Goal: Information Seeking & Learning: Compare options

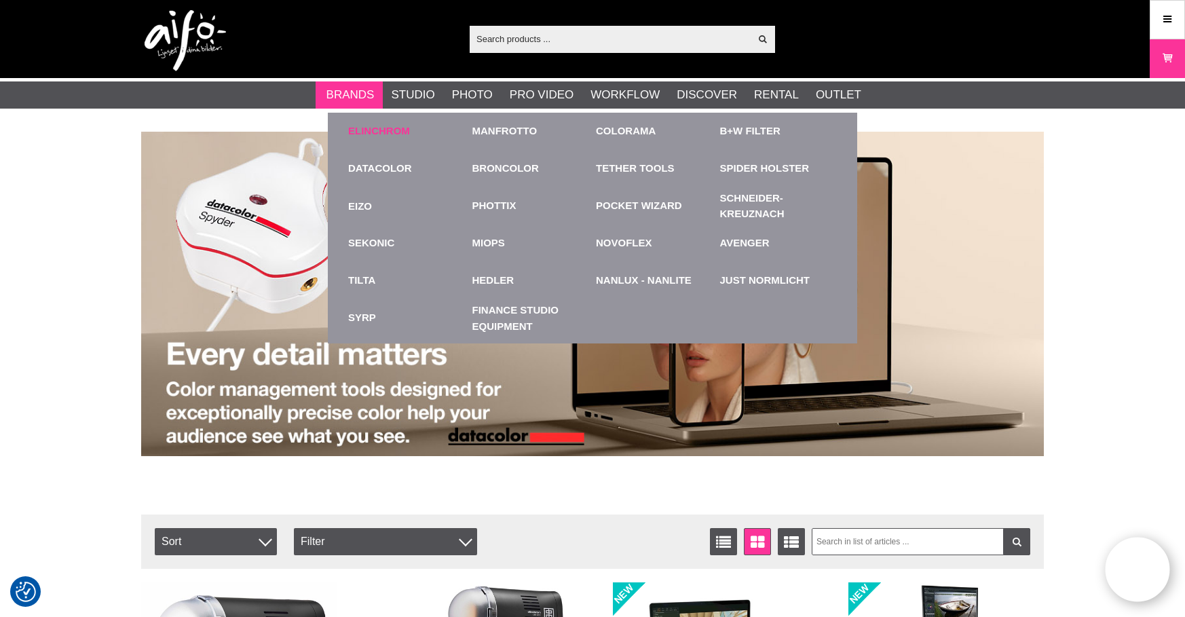
click at [374, 129] on link "Elinchrom" at bounding box center [379, 132] width 62 height 16
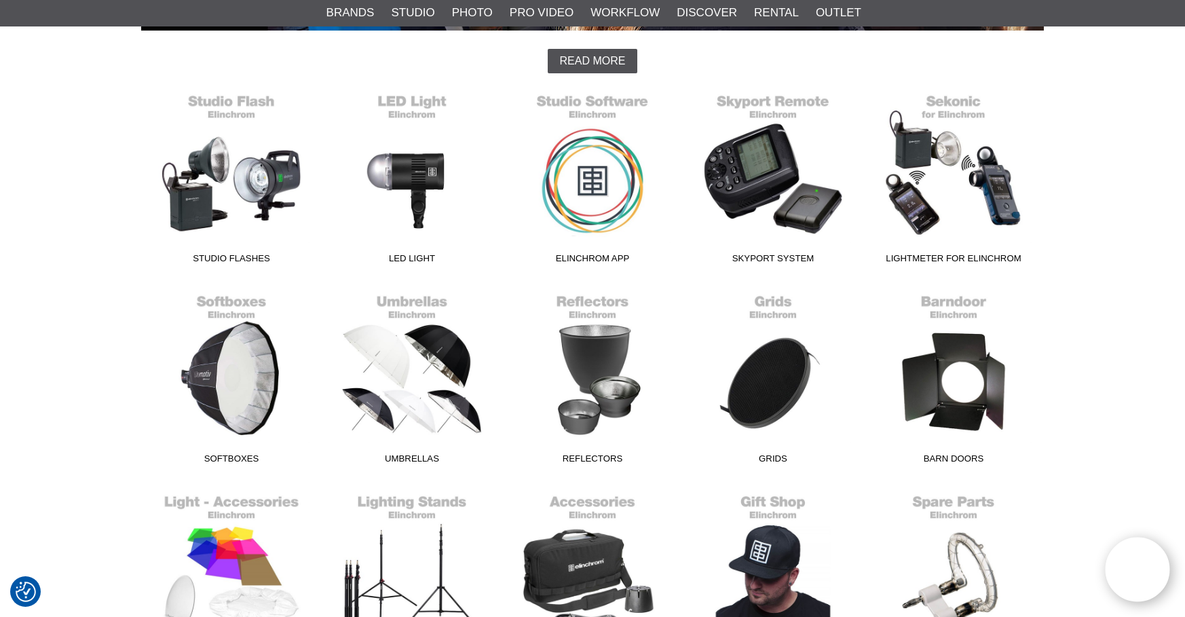
scroll to position [367, 0]
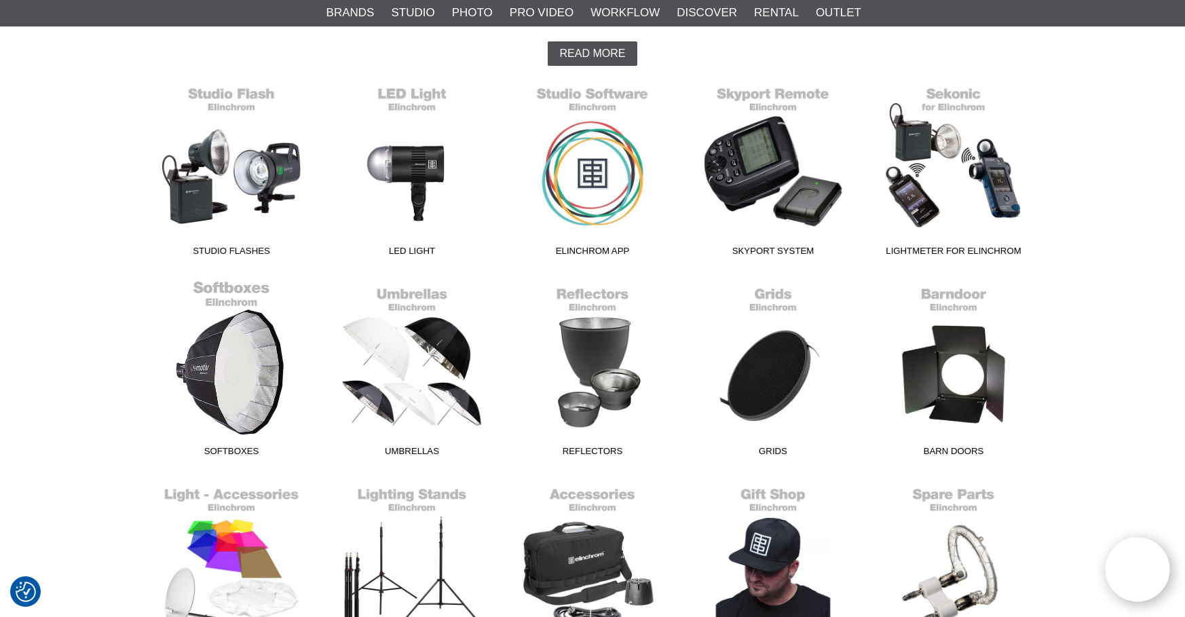
click at [229, 363] on link "Softboxes" at bounding box center [231, 371] width 181 height 183
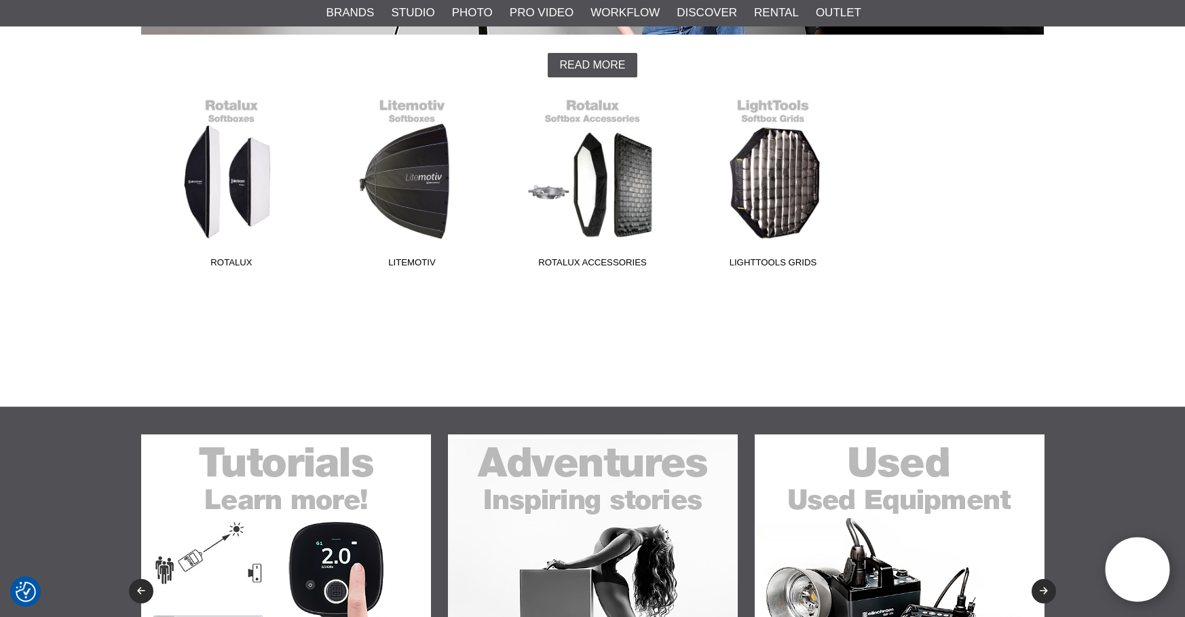
scroll to position [358, 0]
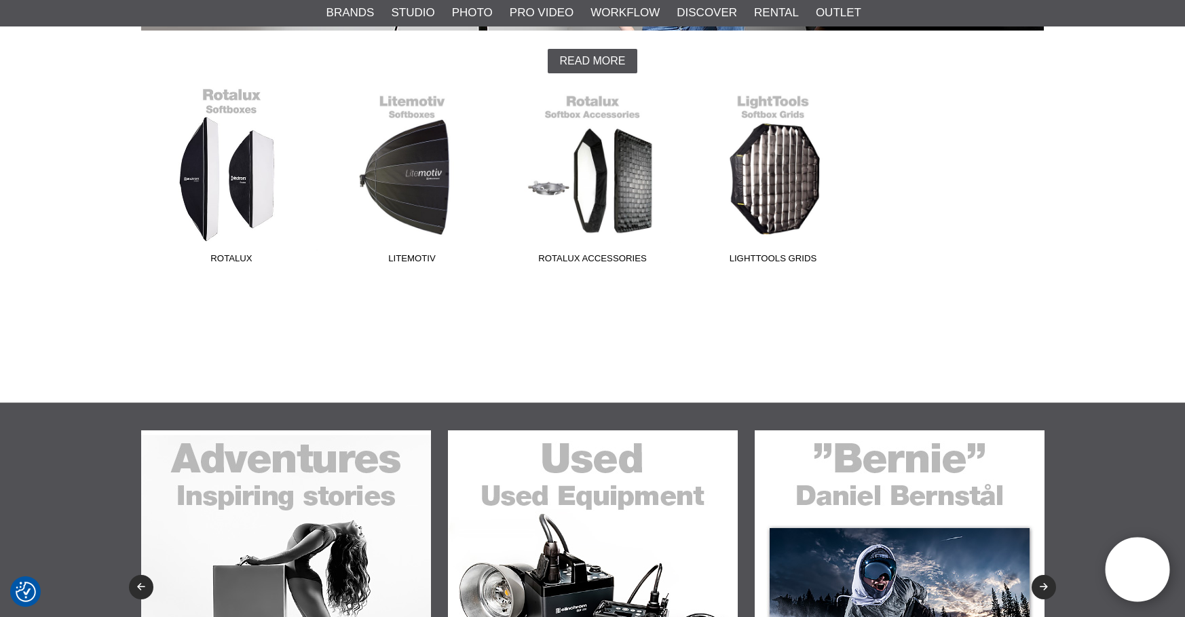
click at [240, 200] on link "Rotalux" at bounding box center [231, 178] width 181 height 183
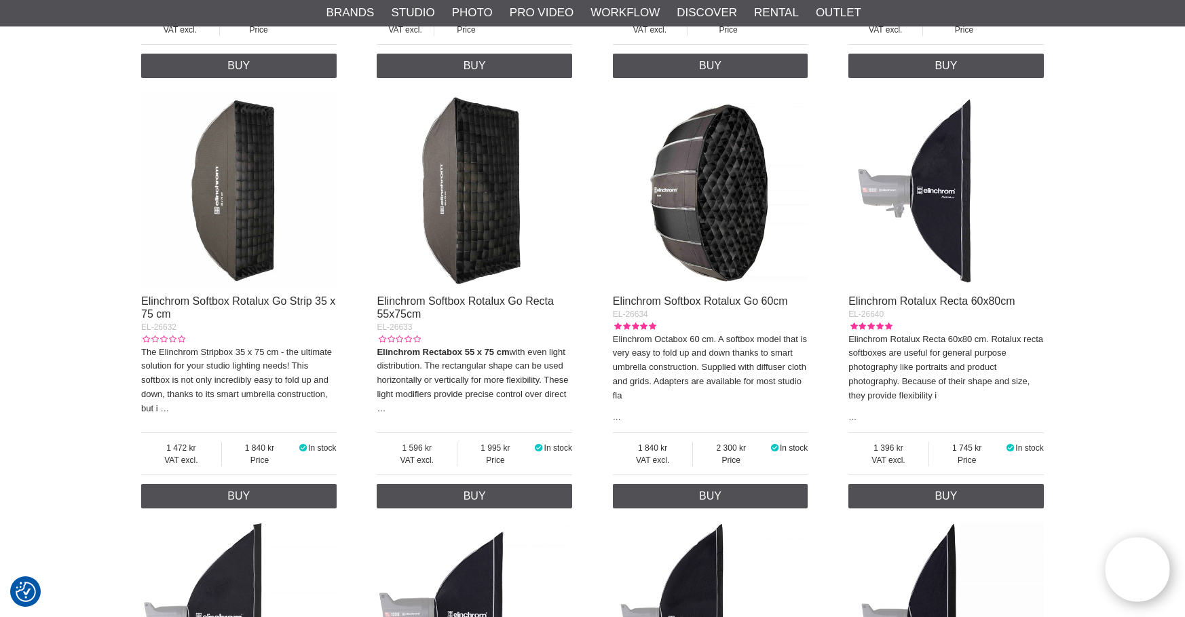
scroll to position [891, 0]
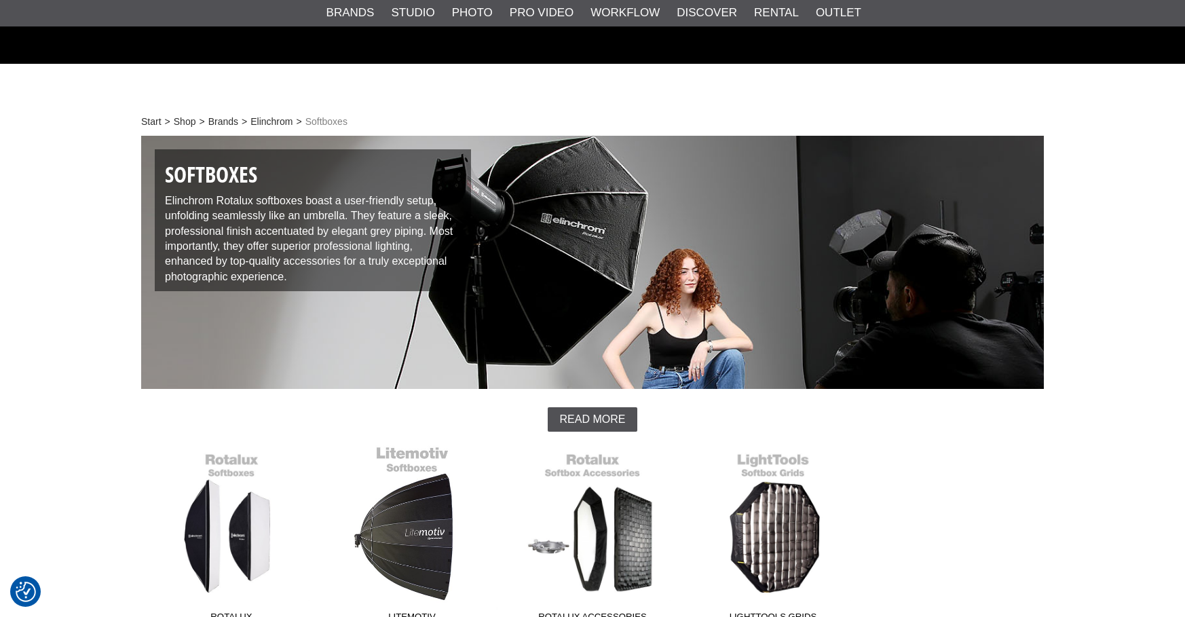
scroll to position [358, 0]
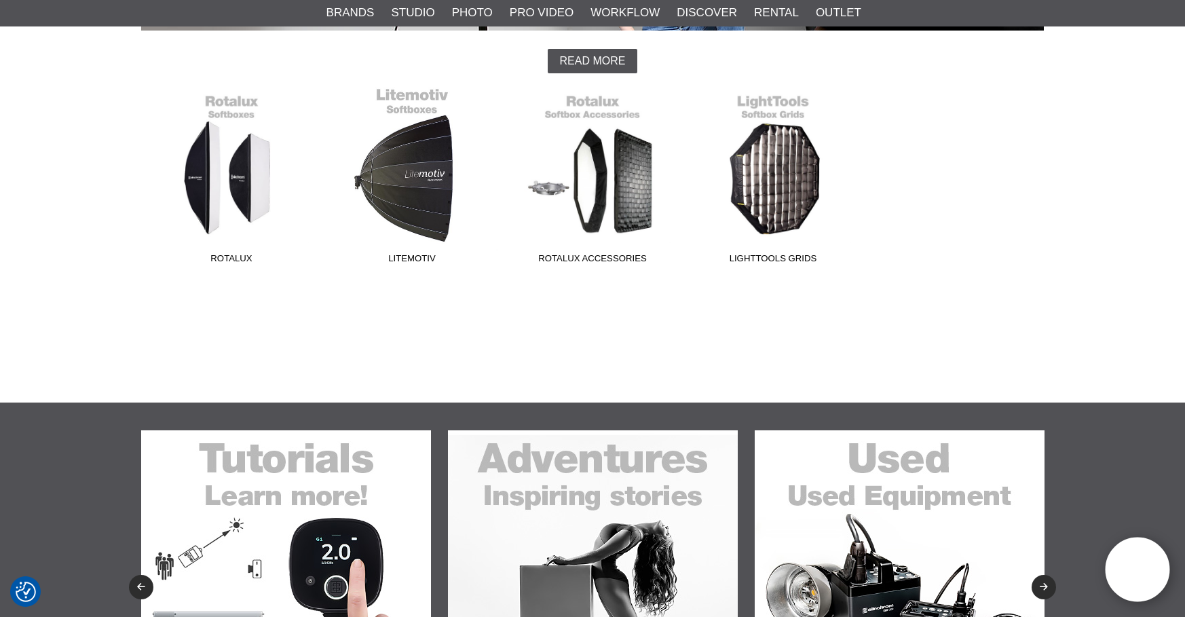
click at [376, 198] on link "Litemotiv" at bounding box center [412, 178] width 181 height 183
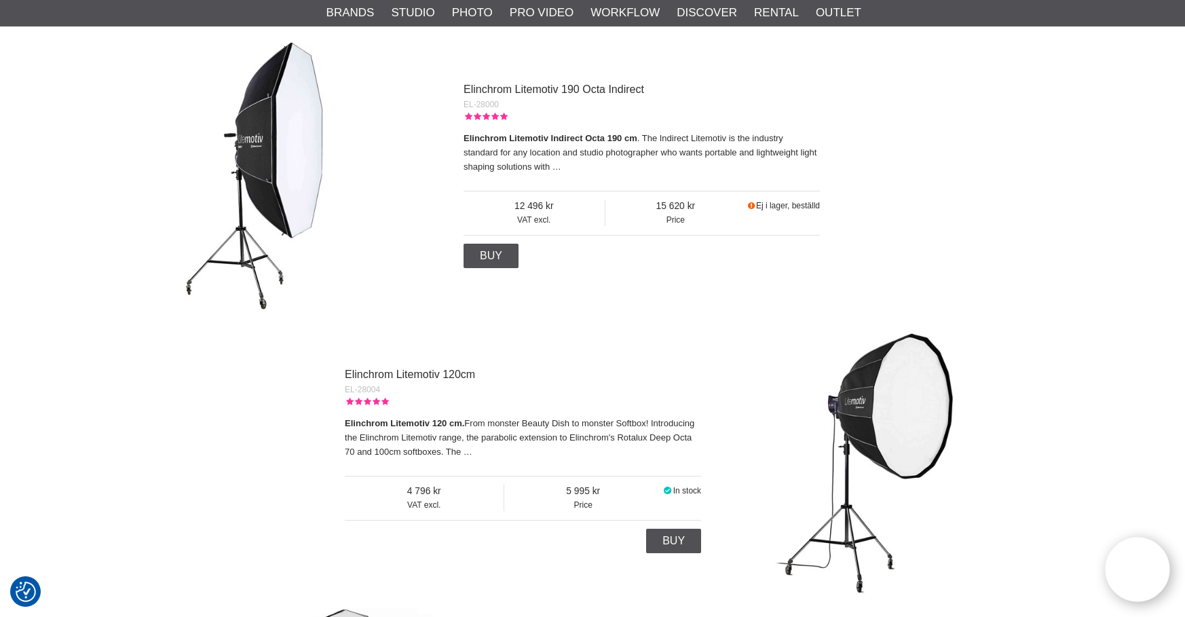
scroll to position [525, 0]
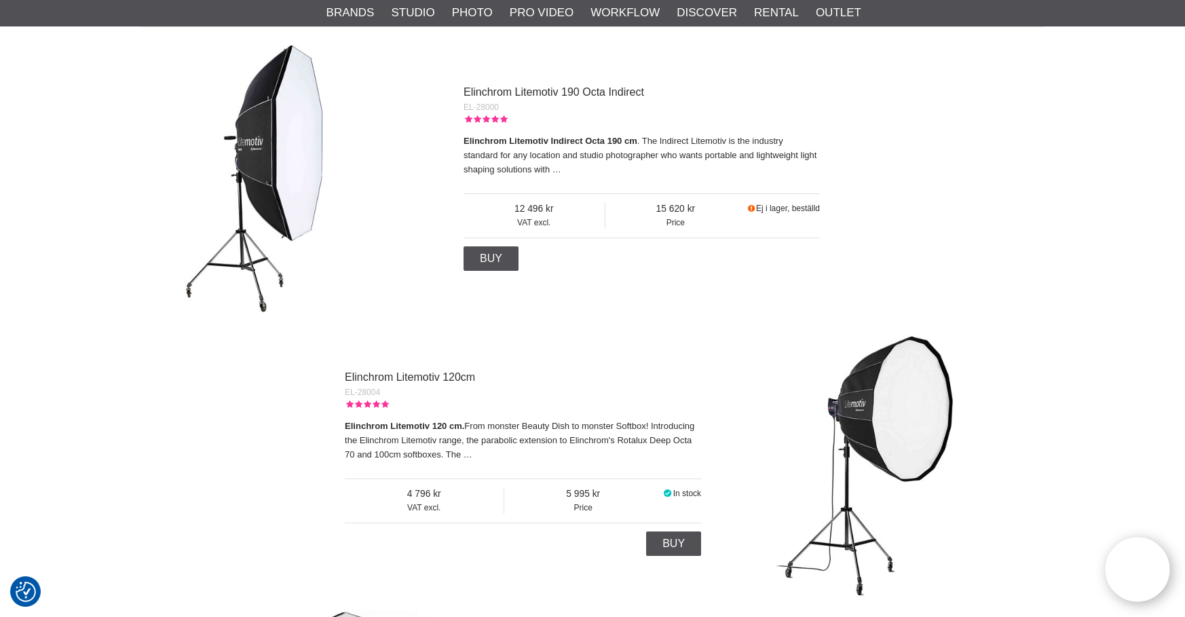
click at [290, 156] on img at bounding box center [277, 177] width 272 height 272
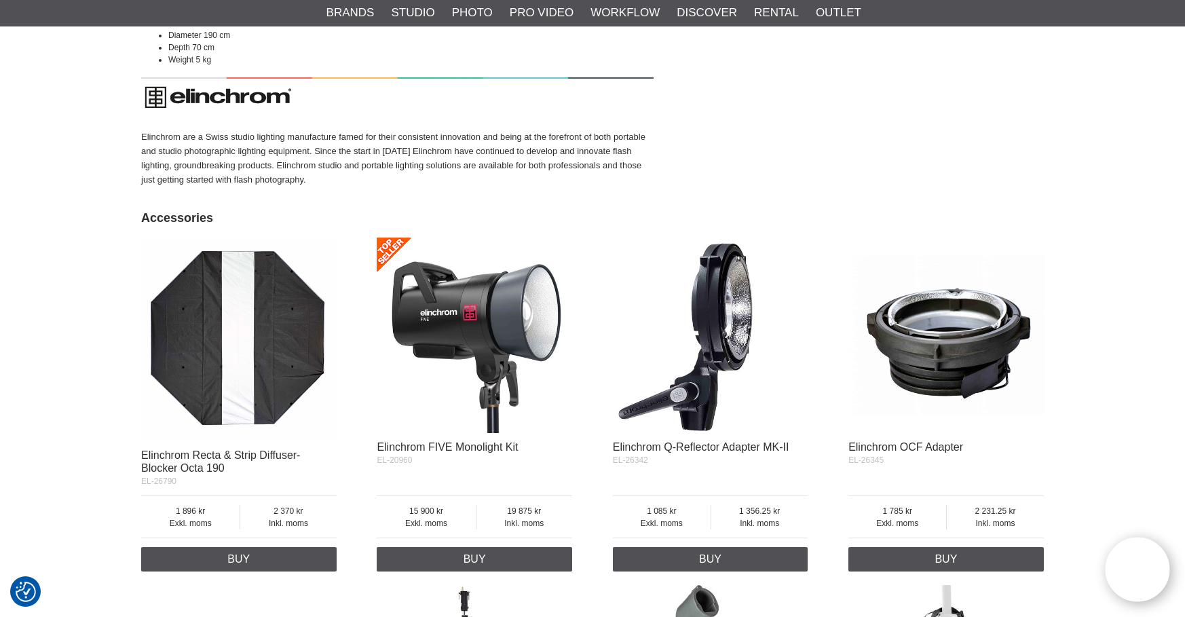
scroll to position [1772, 0]
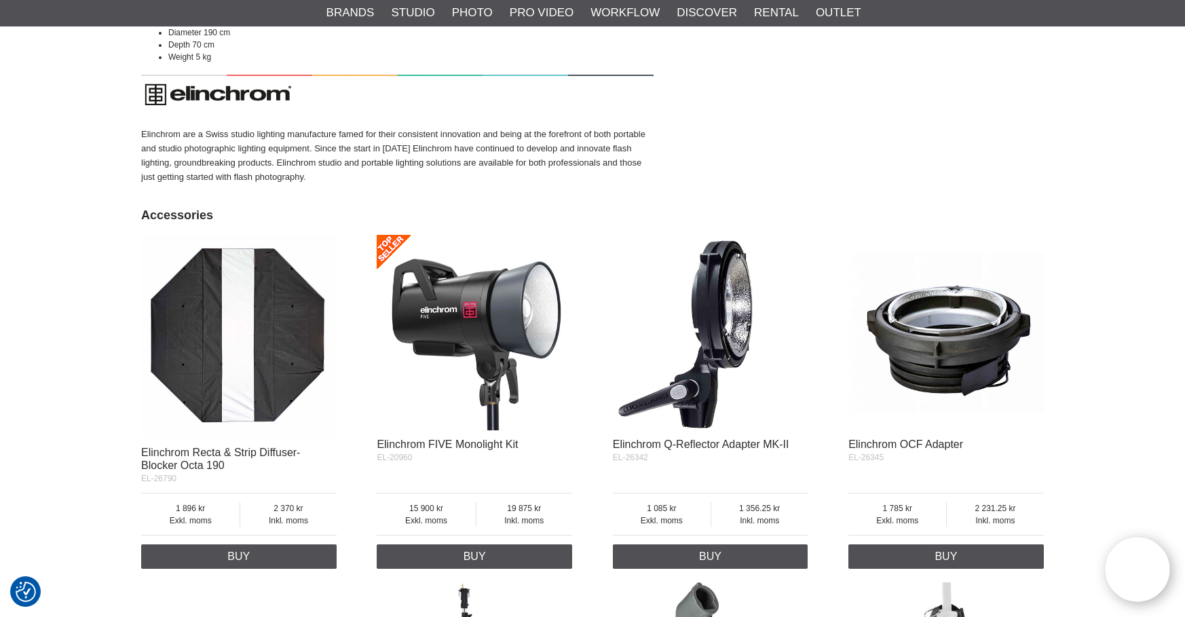
click at [191, 277] on img at bounding box center [239, 336] width 196 height 203
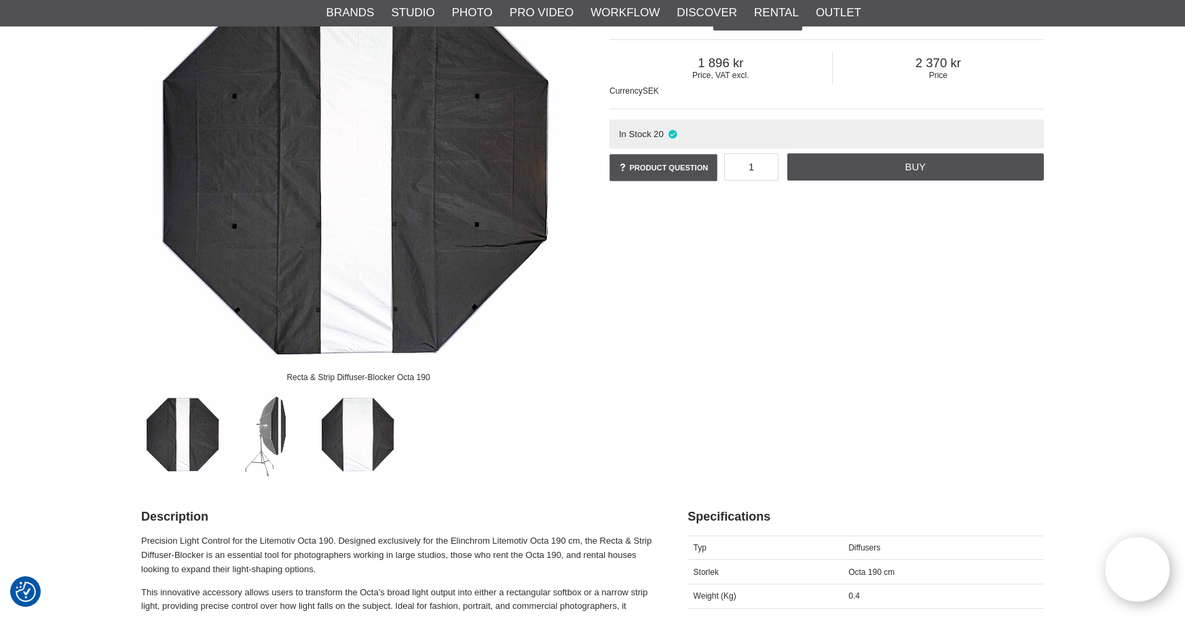
scroll to position [200, 0]
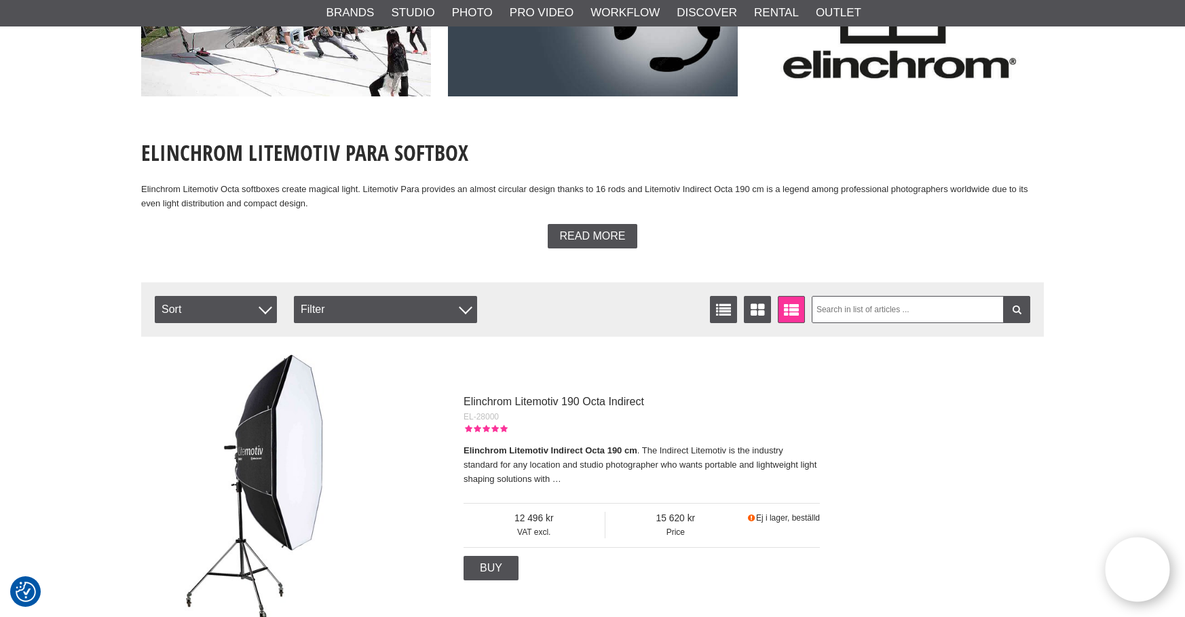
scroll to position [215, 0]
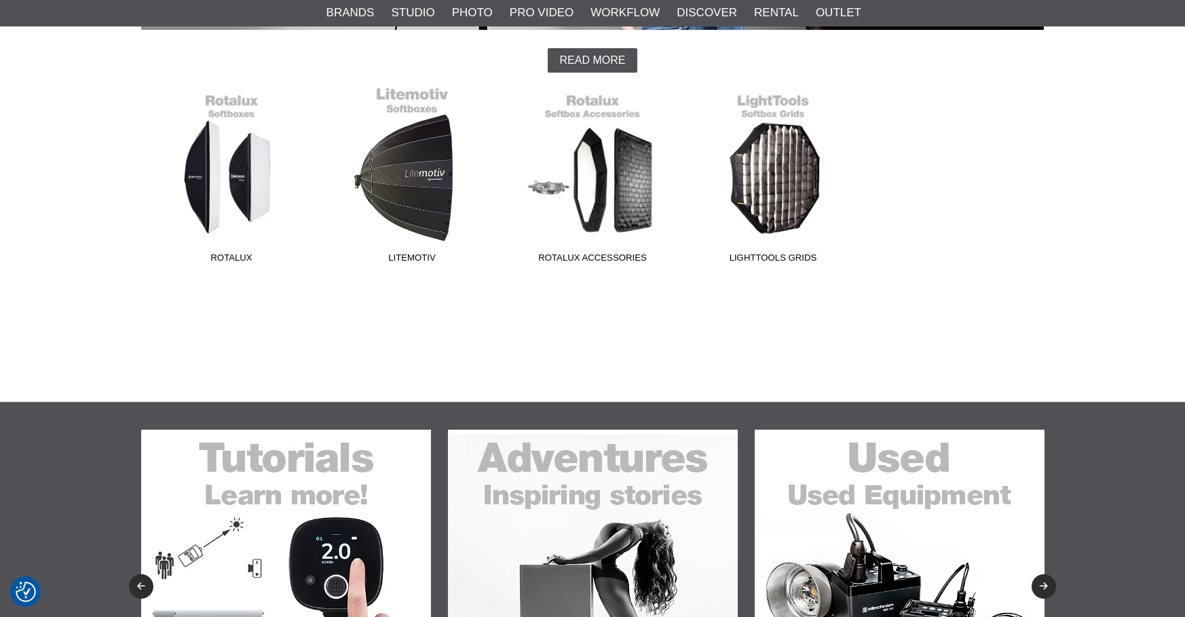
scroll to position [358, 0]
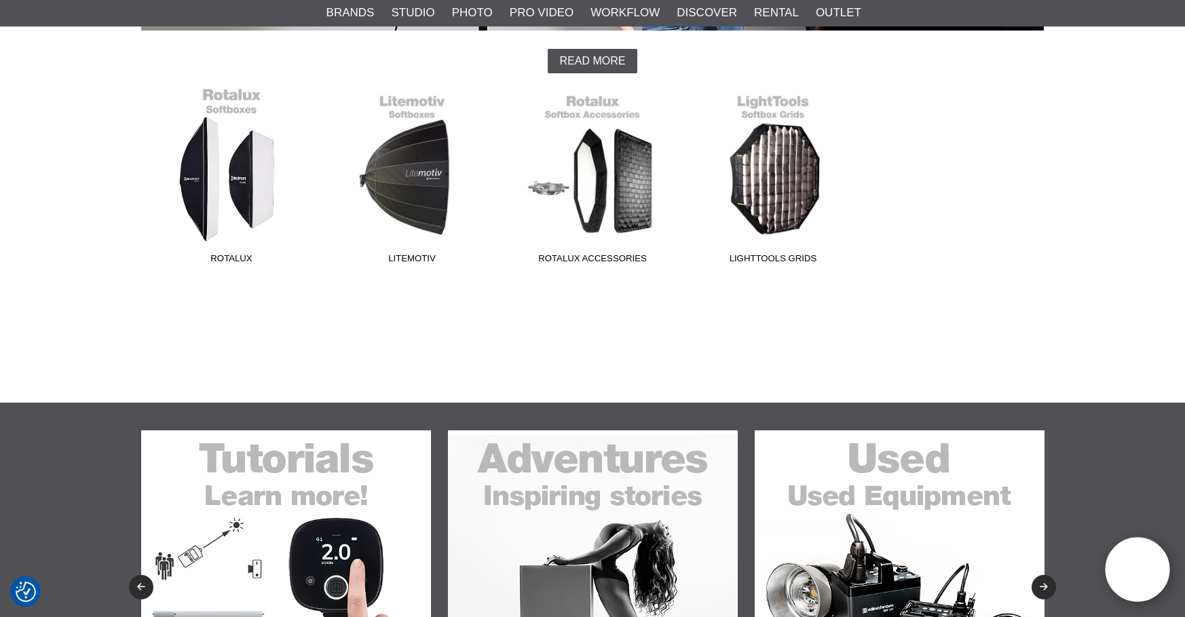
click at [255, 185] on link "Rotalux" at bounding box center [231, 178] width 181 height 183
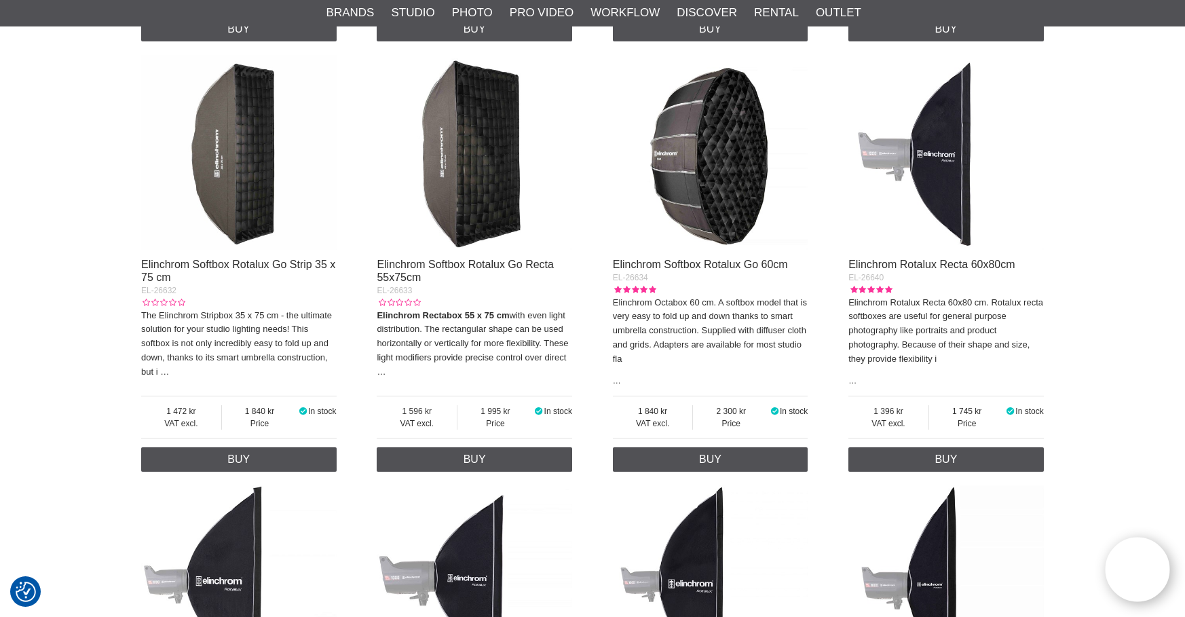
scroll to position [923, 0]
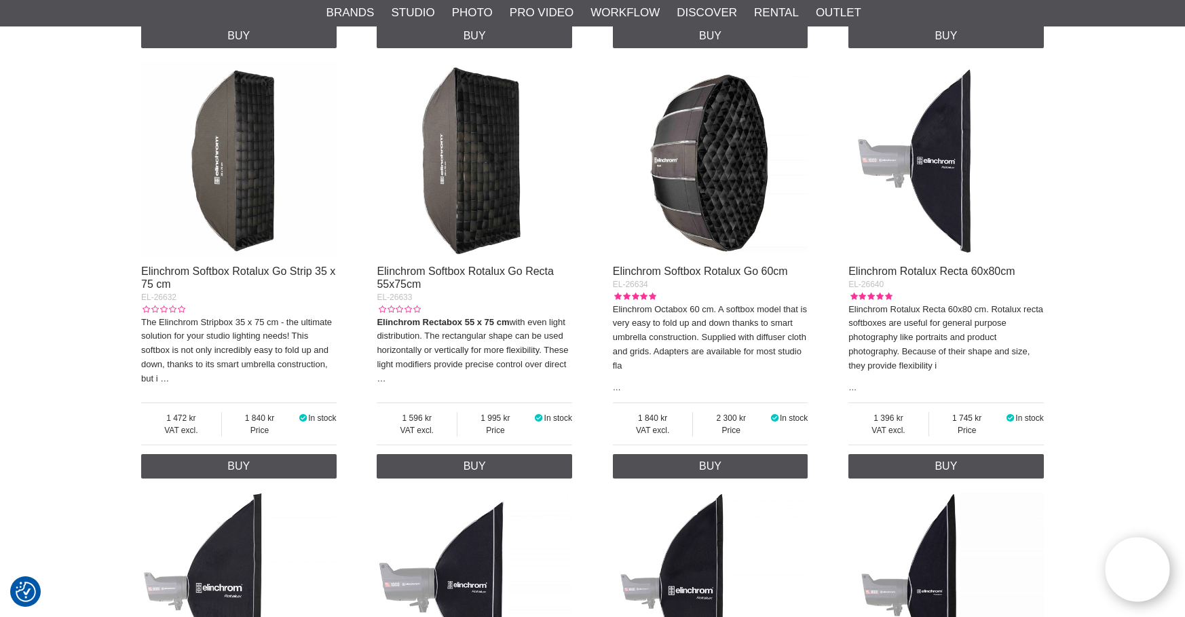
click at [723, 183] on img at bounding box center [711, 160] width 196 height 196
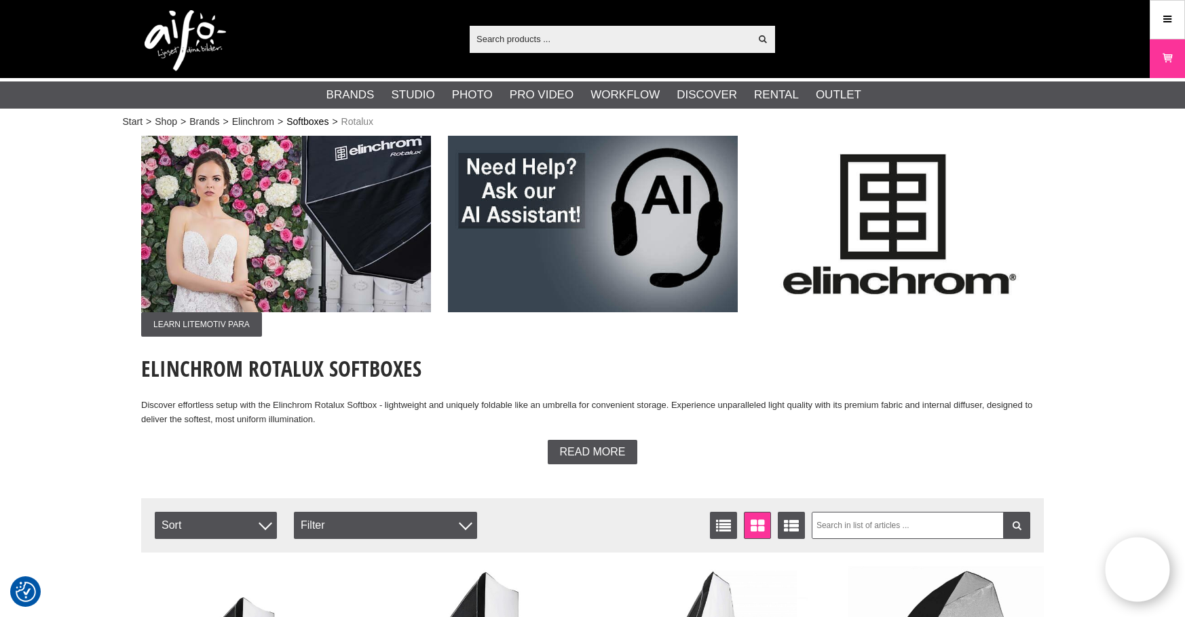
click at [326, 128] on link "Softboxes" at bounding box center [307, 122] width 42 height 14
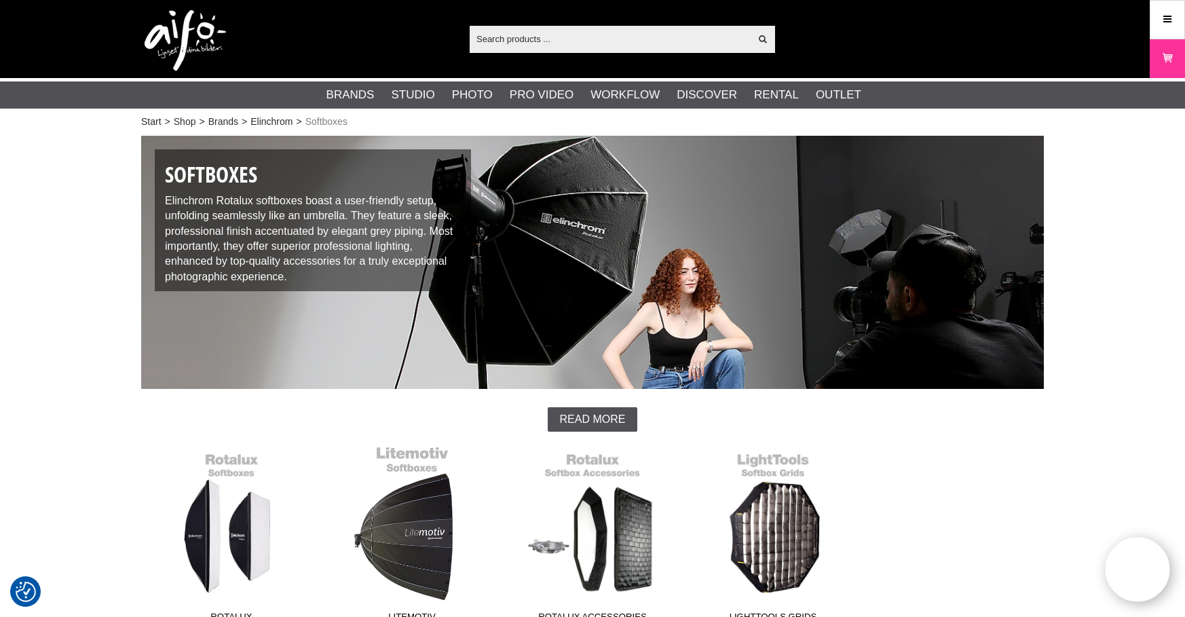
click at [416, 521] on link "Litemotiv" at bounding box center [412, 536] width 181 height 183
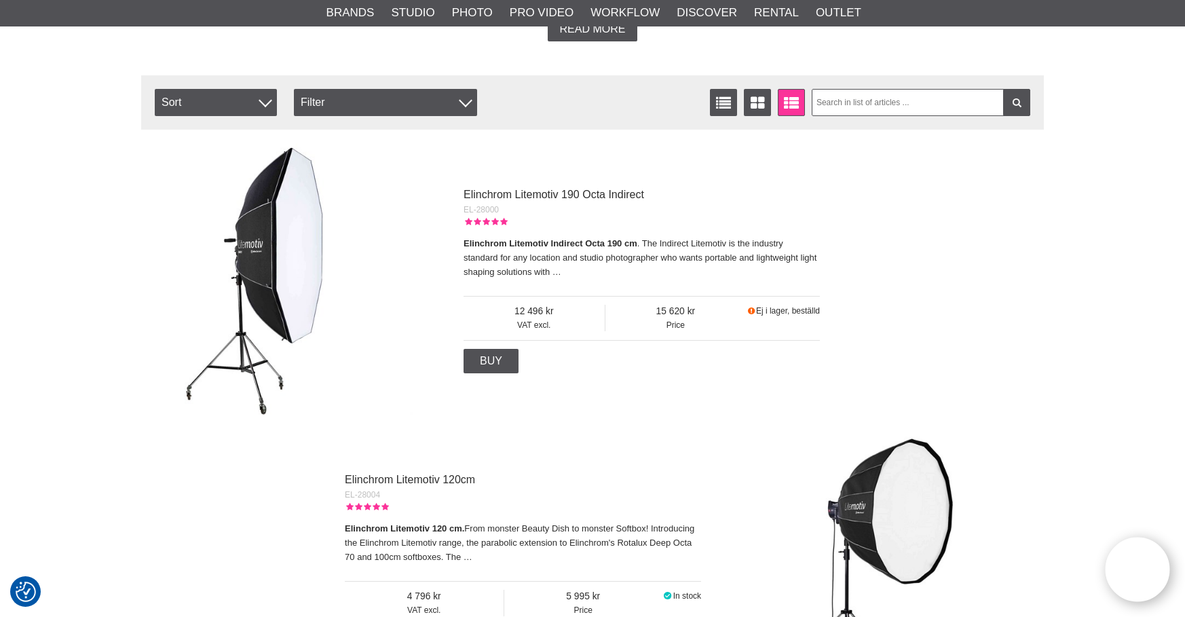
scroll to position [420, 0]
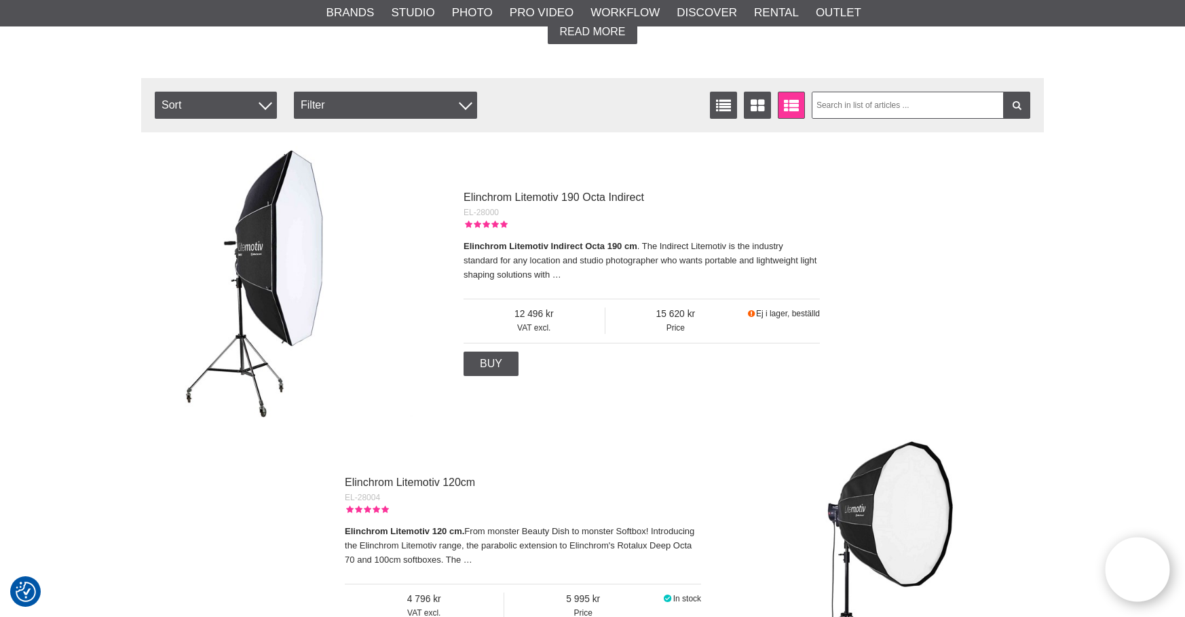
click at [291, 271] on img at bounding box center [277, 282] width 272 height 272
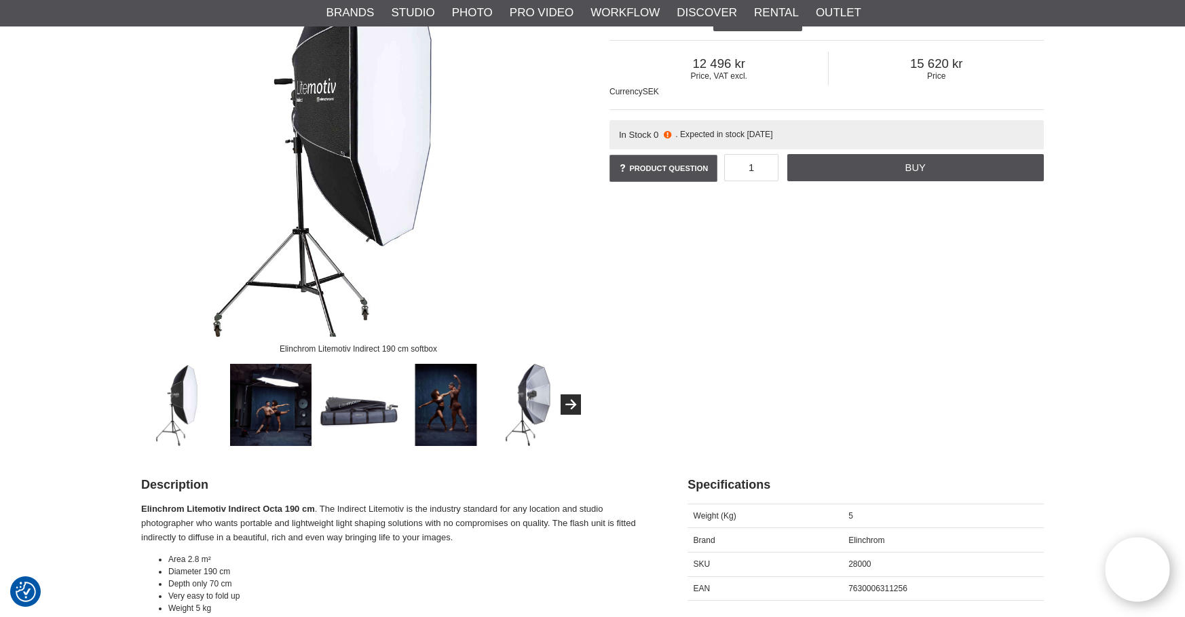
scroll to position [210, 0]
click at [544, 411] on img at bounding box center [534, 404] width 82 height 82
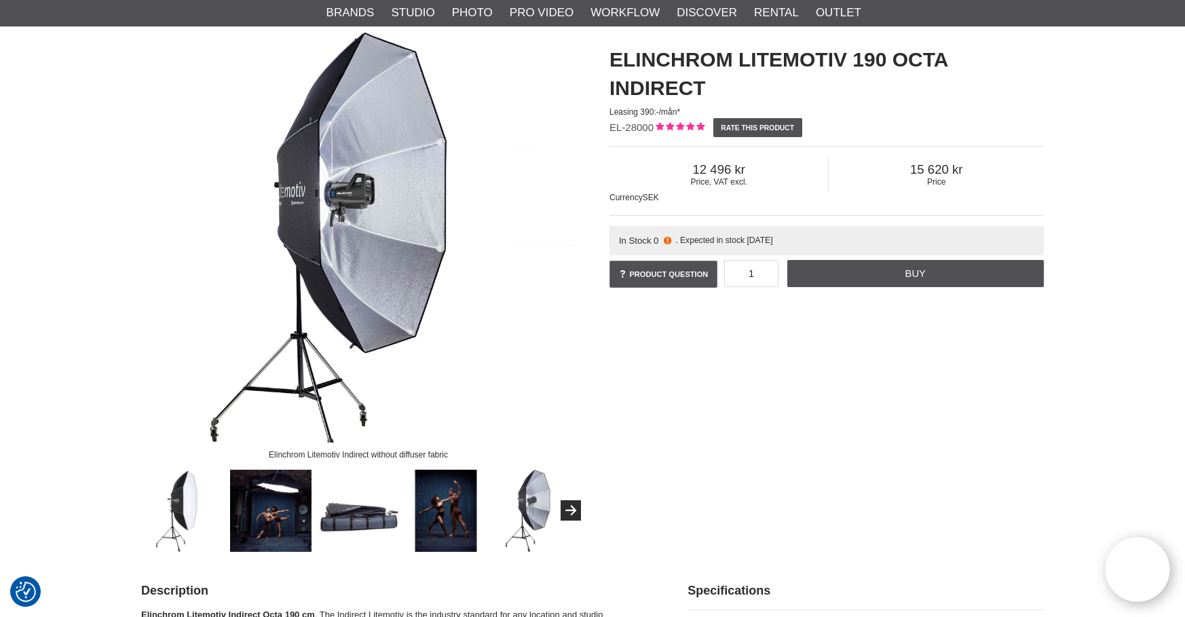
scroll to position [101, 0]
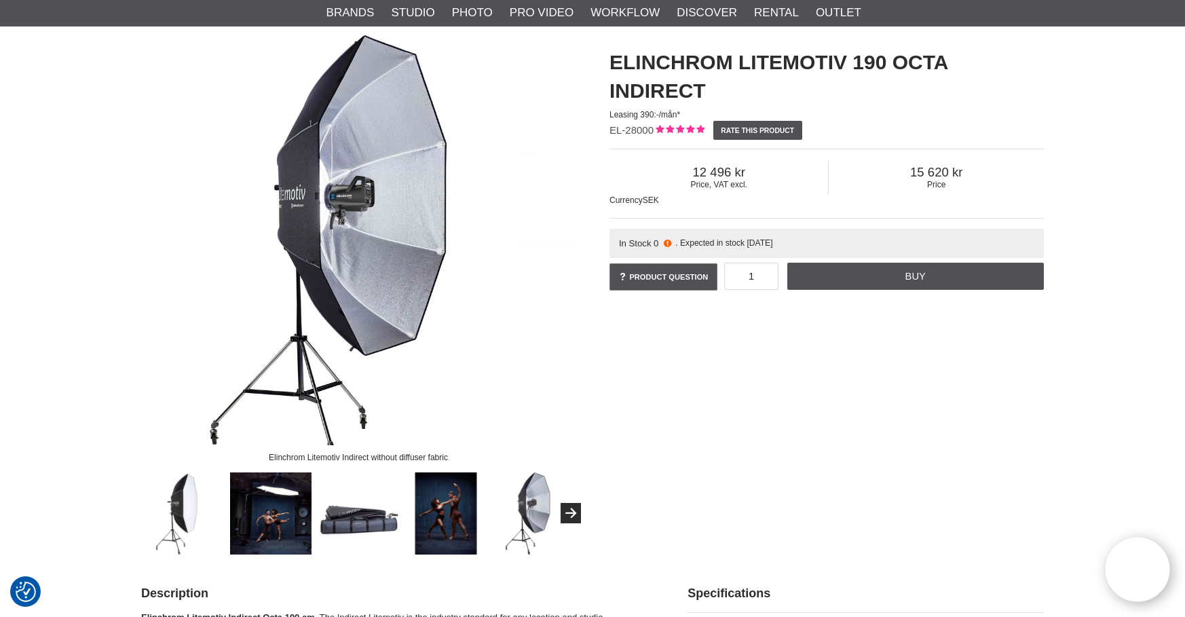
click at [256, 520] on img at bounding box center [271, 514] width 82 height 82
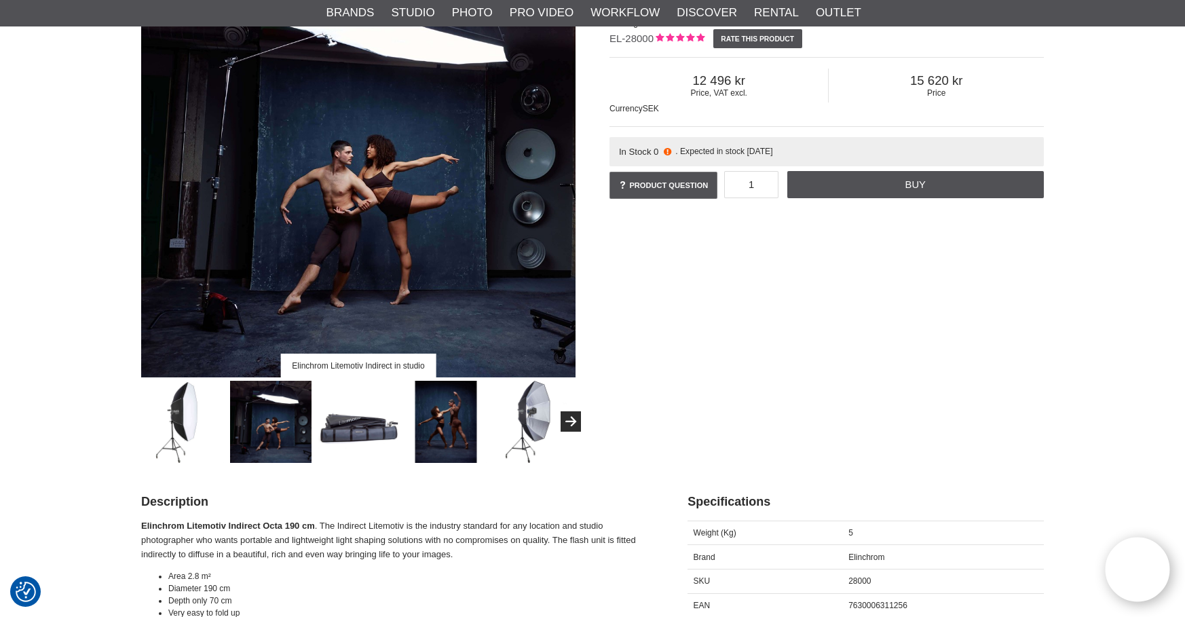
scroll to position [220, 0]
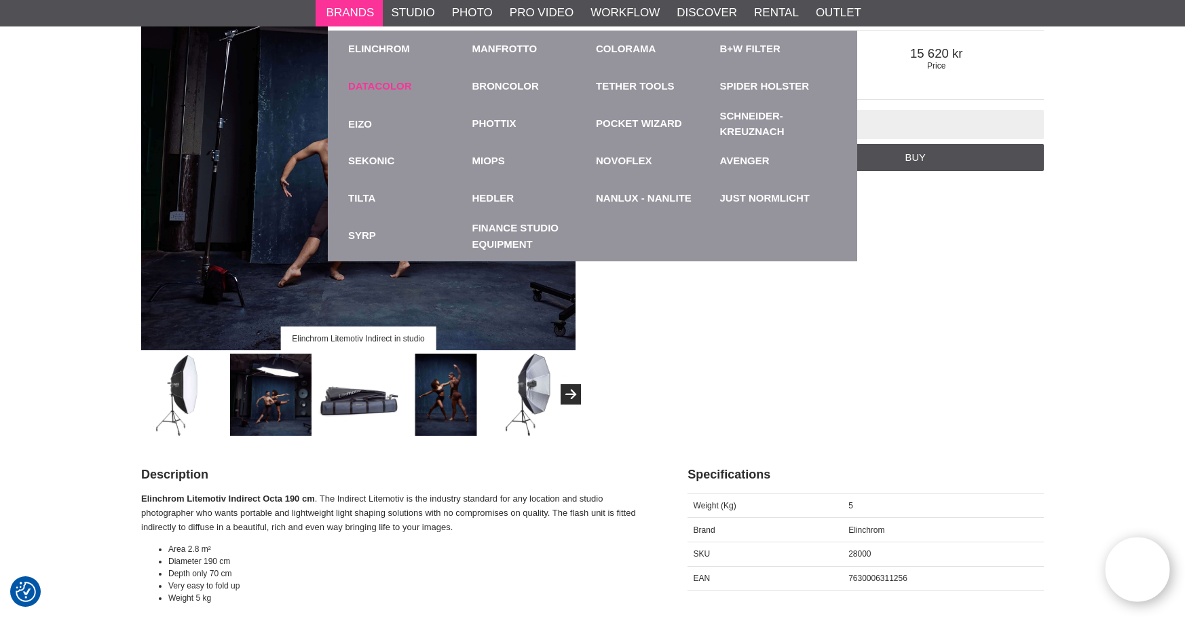
click at [373, 96] on div "Datacolor" at bounding box center [406, 86] width 117 height 37
click at [375, 79] on link "Datacolor" at bounding box center [380, 87] width 64 height 16
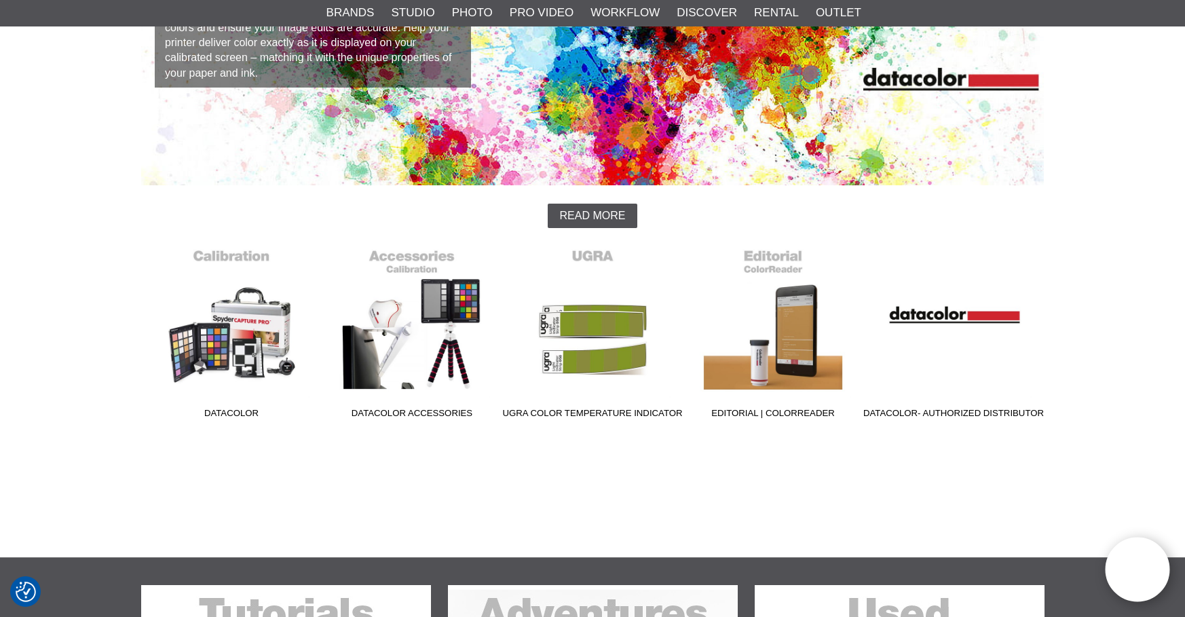
scroll to position [200, 0]
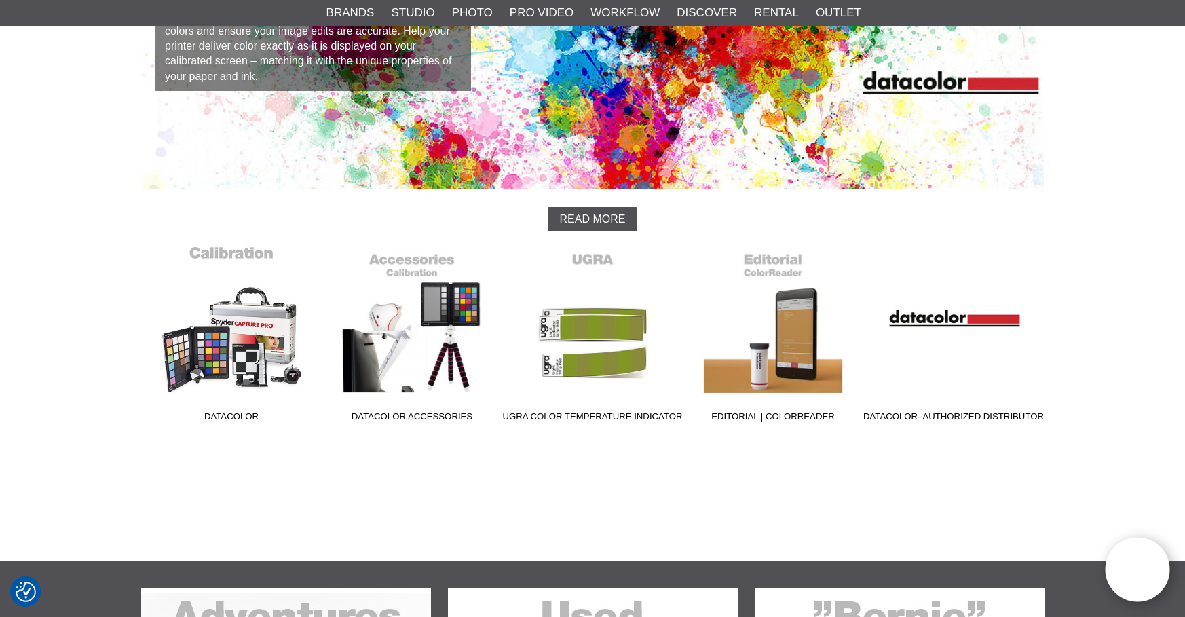
click at [227, 321] on link "Datacolor" at bounding box center [231, 336] width 181 height 183
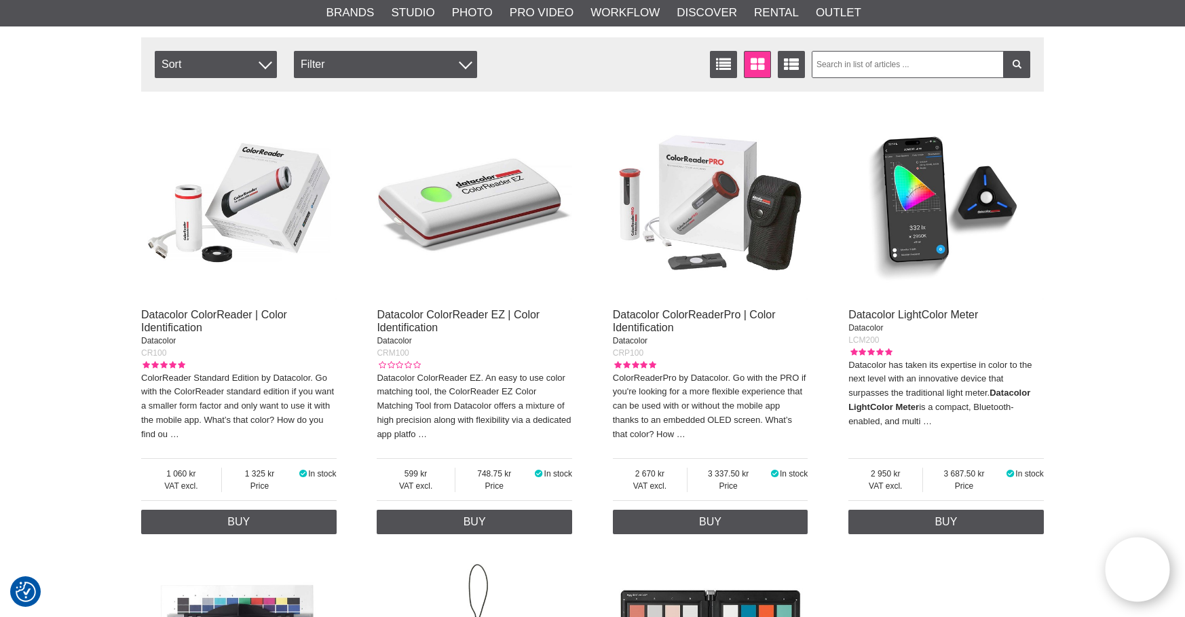
scroll to position [501, 0]
